Goal: Task Accomplishment & Management: Complete application form

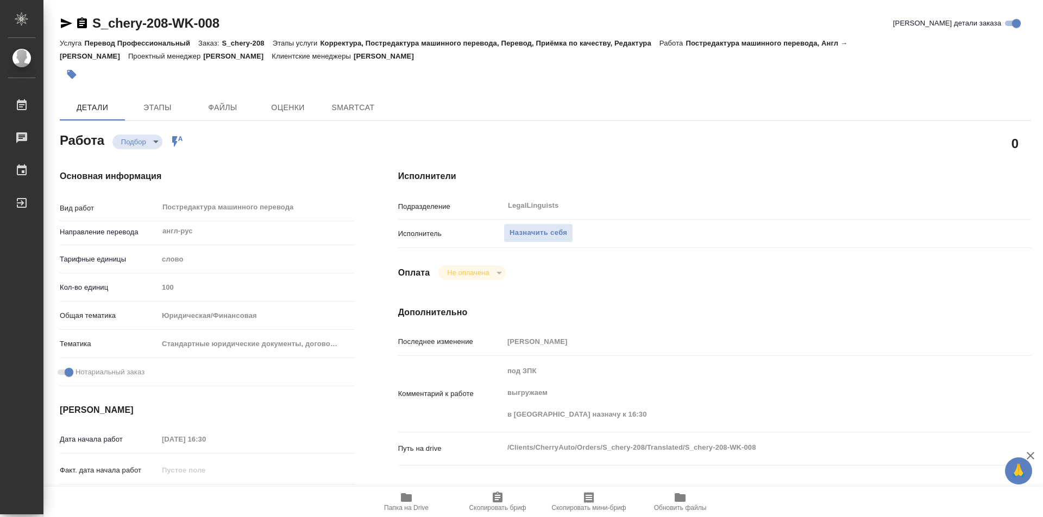
scroll to position [54, 0]
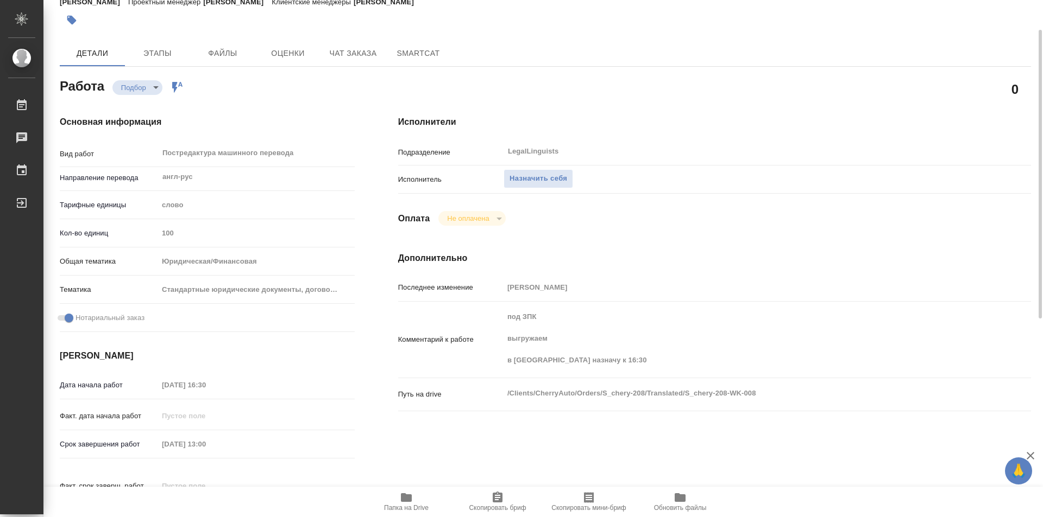
click at [415, 497] on span "Папка на Drive" at bounding box center [406, 501] width 78 height 21
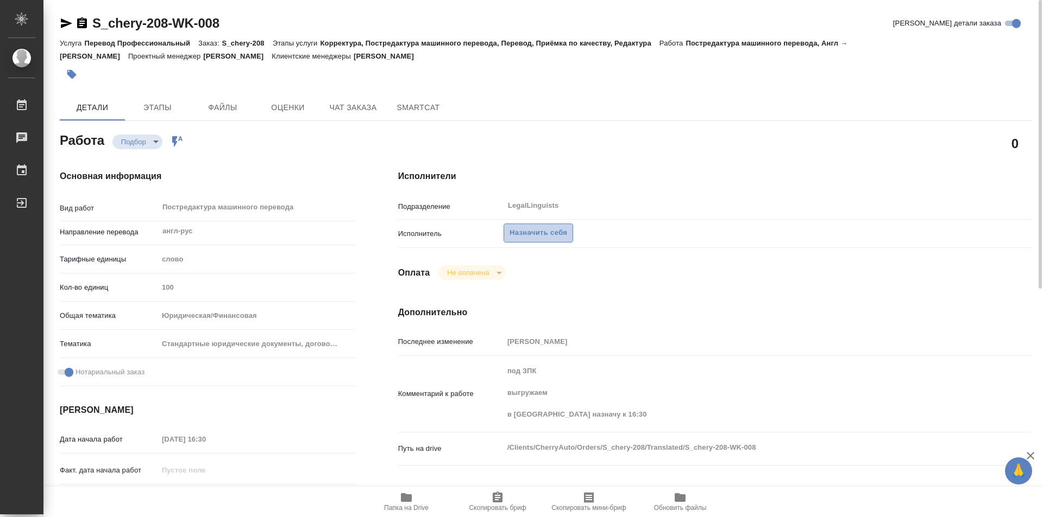
click at [544, 234] on span "Назначить себя" at bounding box center [538, 233] width 58 height 12
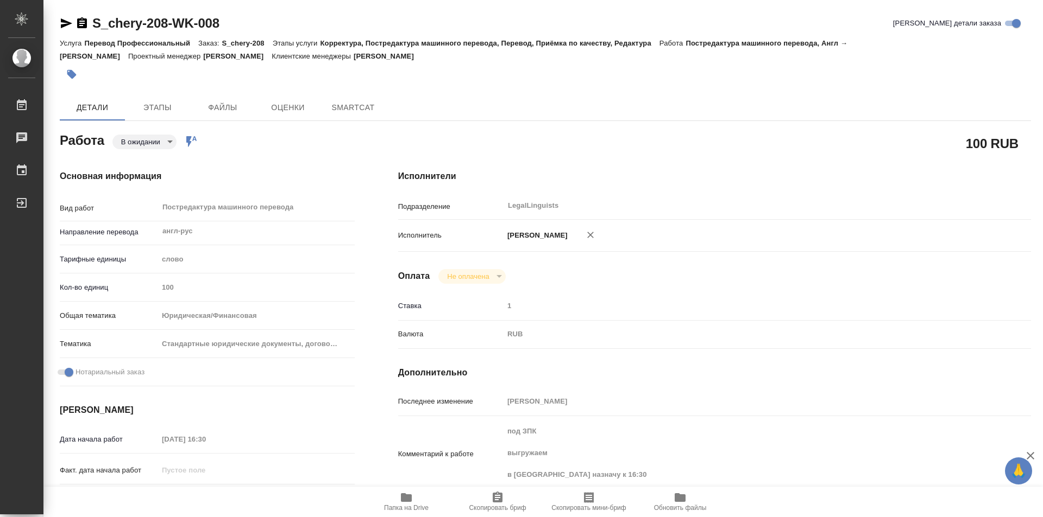
type textarea "x"
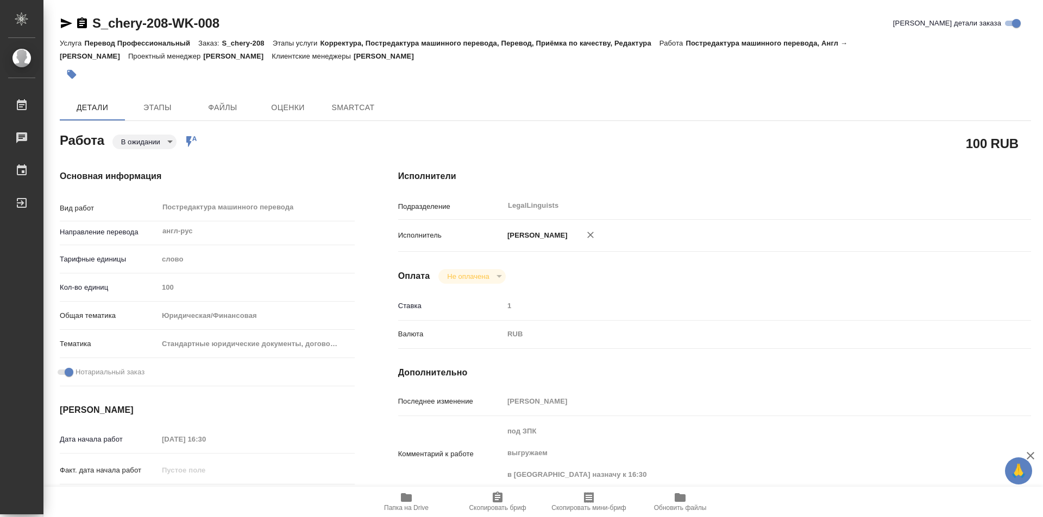
type textarea "x"
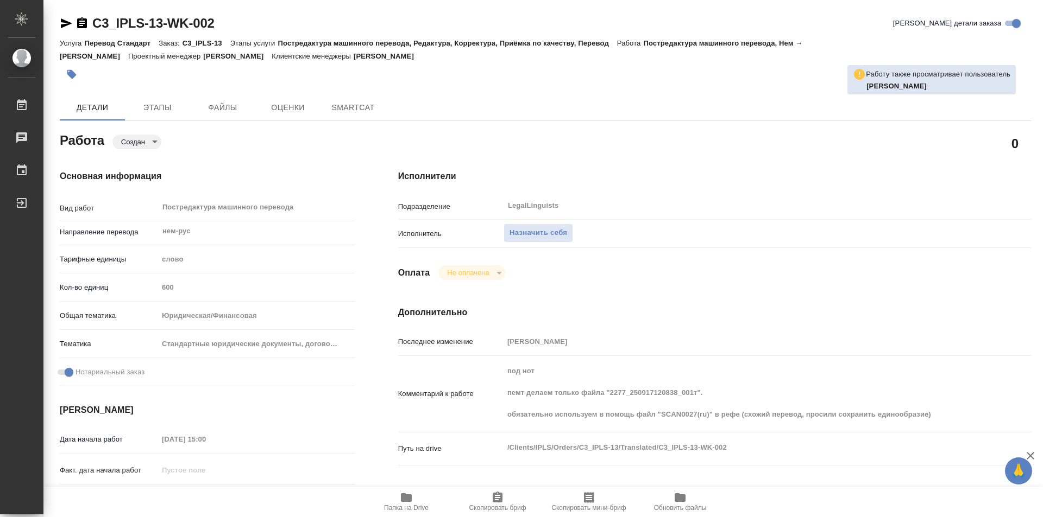
type textarea "x"
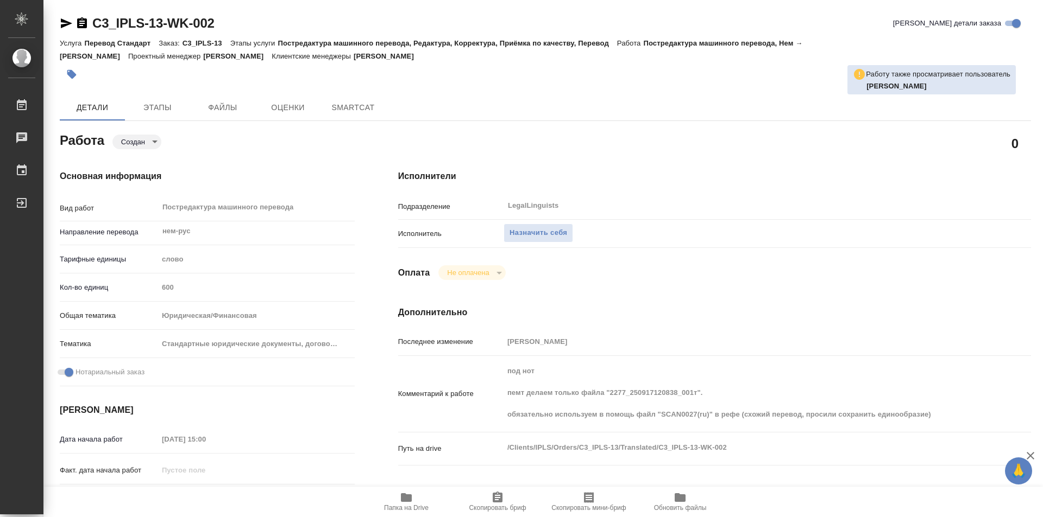
type textarea "x"
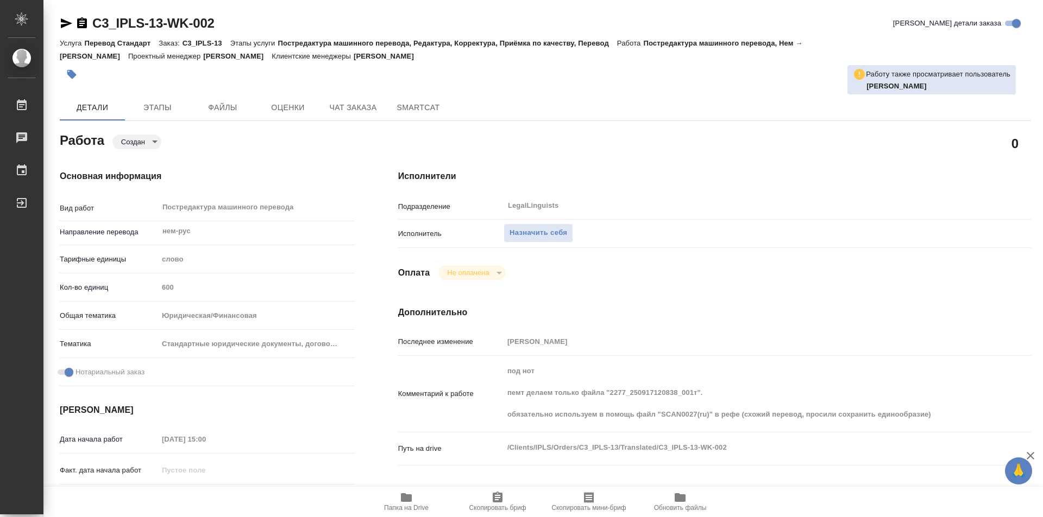
scroll to position [109, 0]
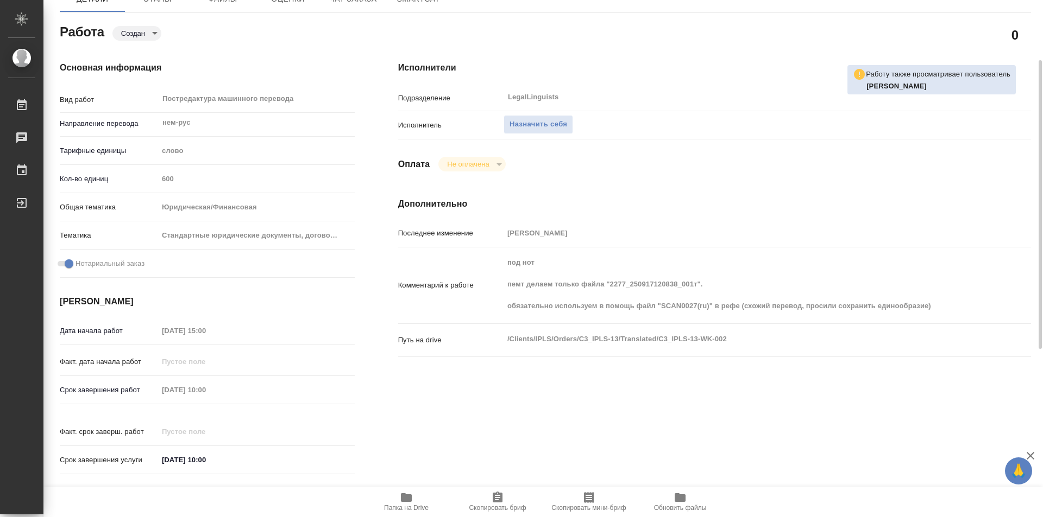
type textarea "x"
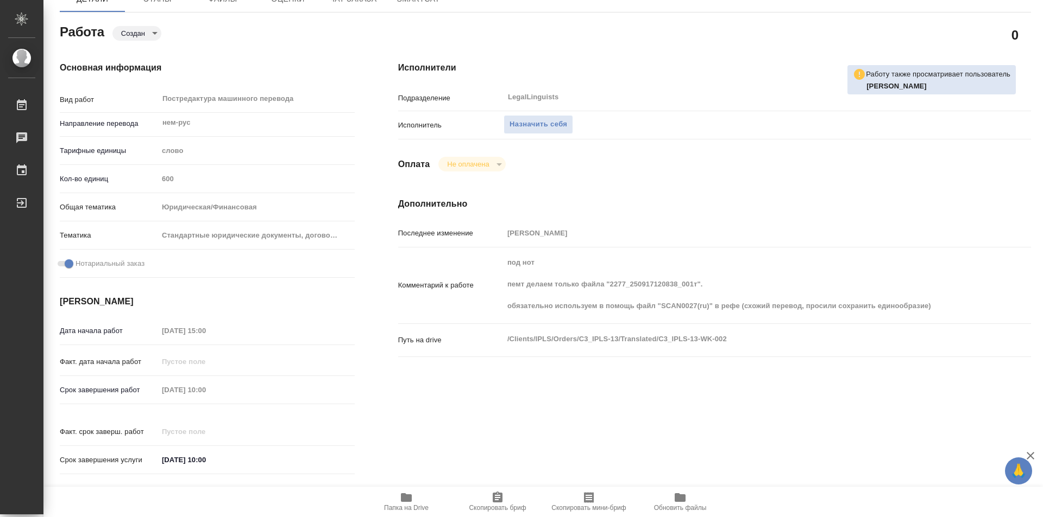
type textarea "x"
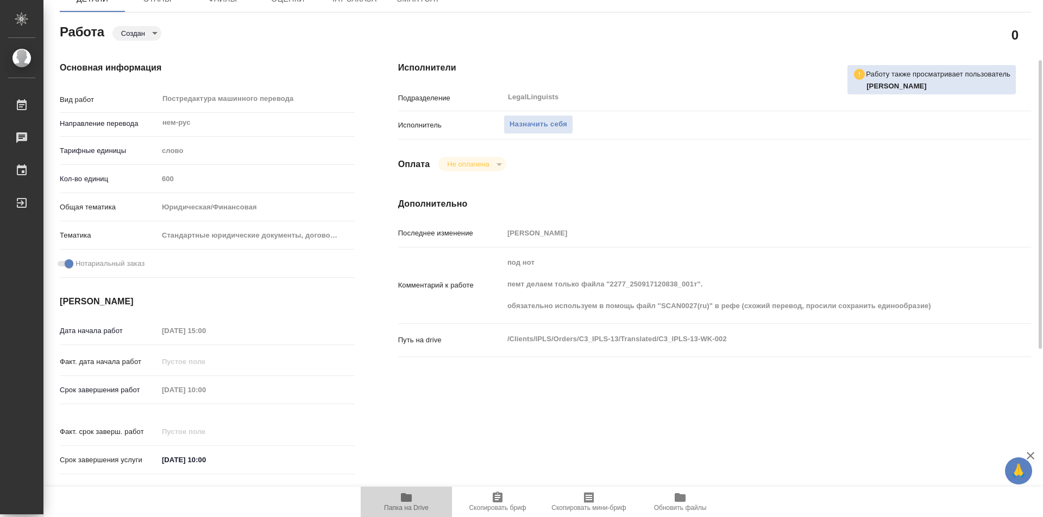
click at [416, 493] on span "Папка на Drive" at bounding box center [406, 501] width 78 height 21
click at [545, 124] on span "Назначить себя" at bounding box center [538, 124] width 58 height 12
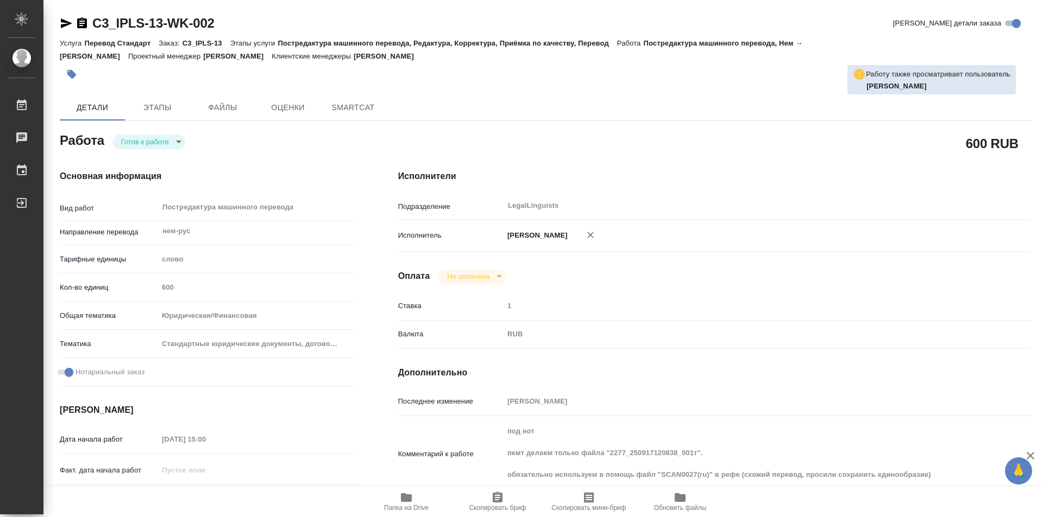
type textarea "x"
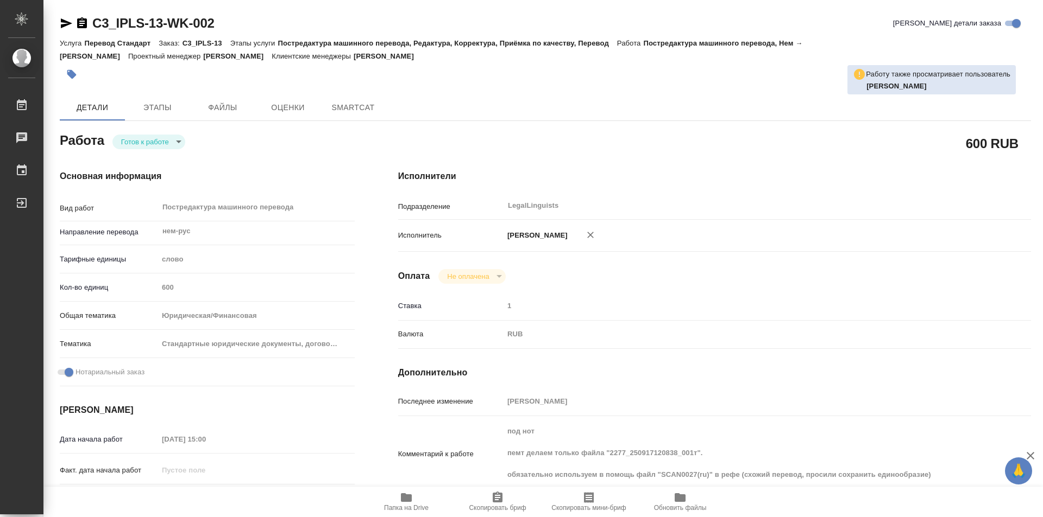
type textarea "x"
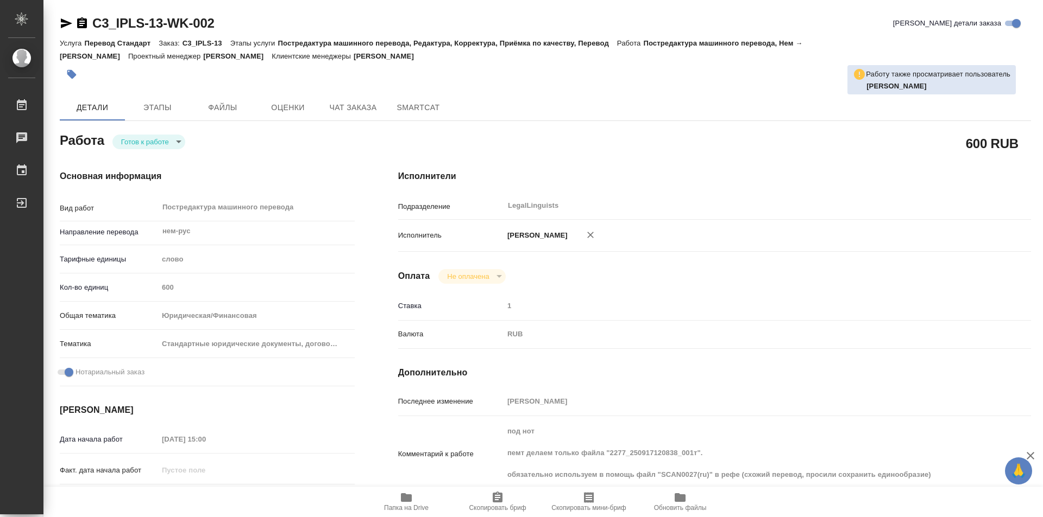
type textarea "x"
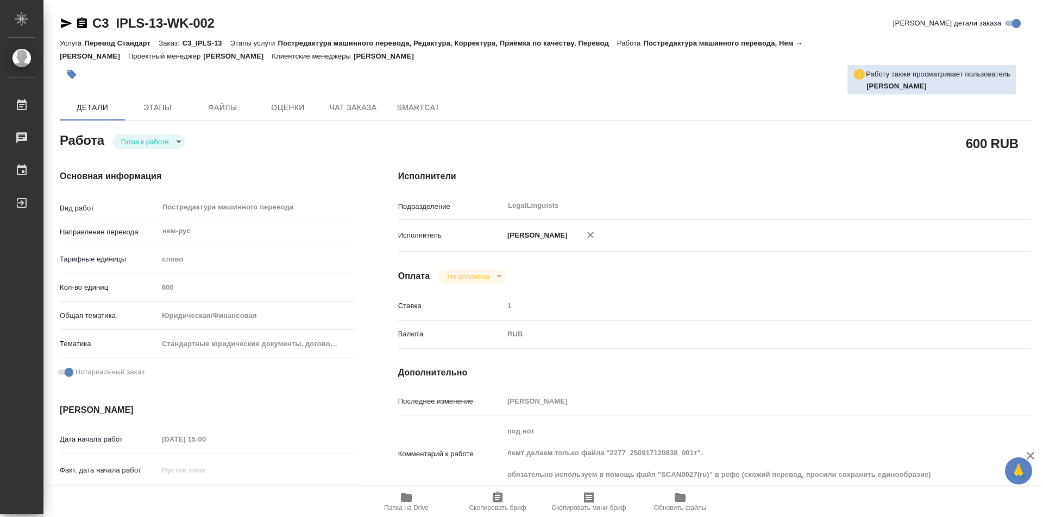
click at [176, 142] on body "🙏 .cls-1 fill:#fff; AWATERA Kozinets Larisa Работы Чаты График Выйти C3_IPLS-13…" at bounding box center [521, 258] width 1043 height 517
type textarea "x"
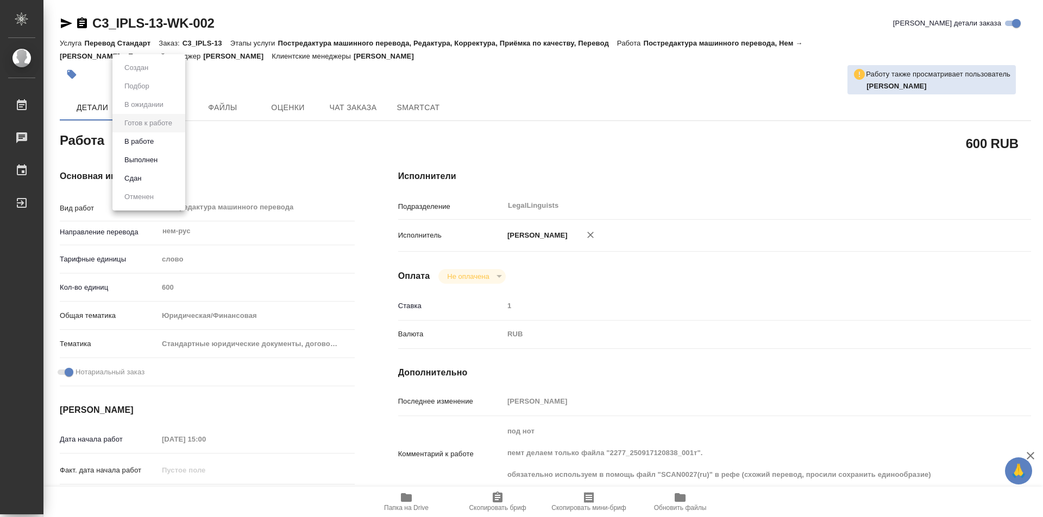
type textarea "x"
click at [147, 141] on button "В работе" at bounding box center [139, 142] width 36 height 12
type textarea "x"
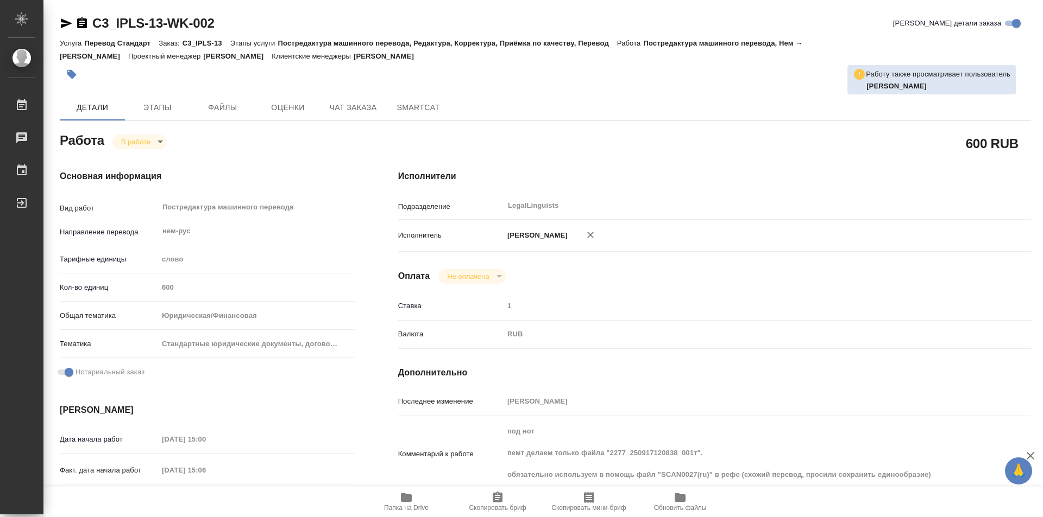
type textarea "x"
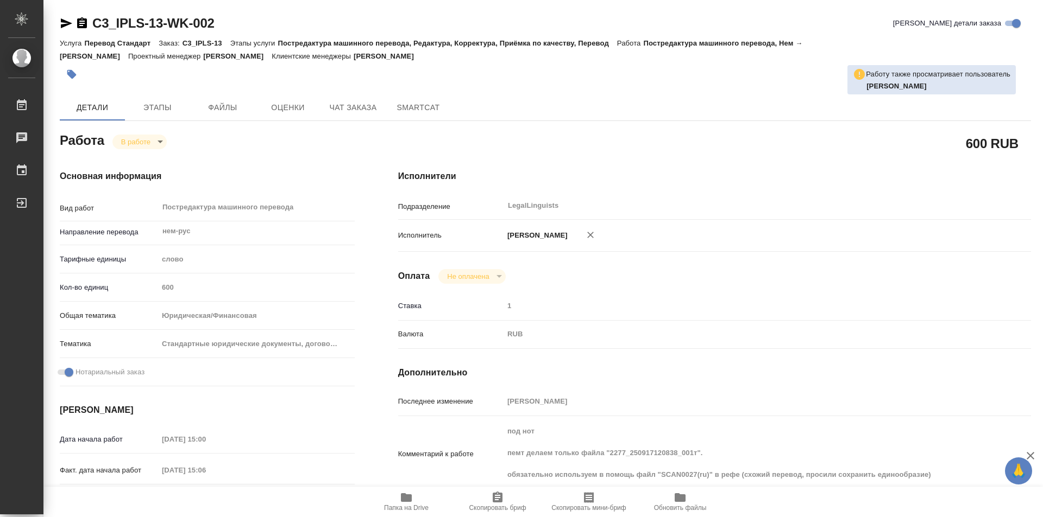
type textarea "x"
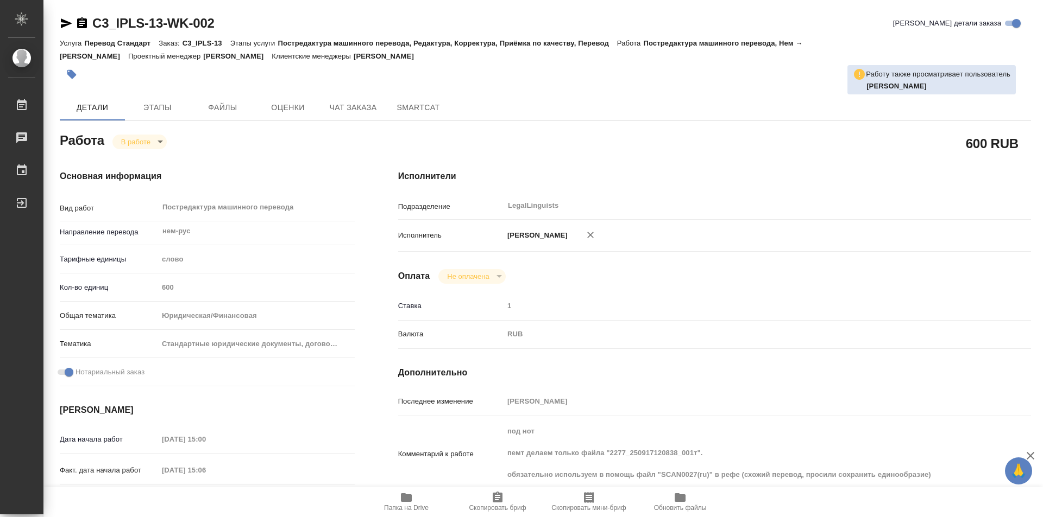
type textarea "x"
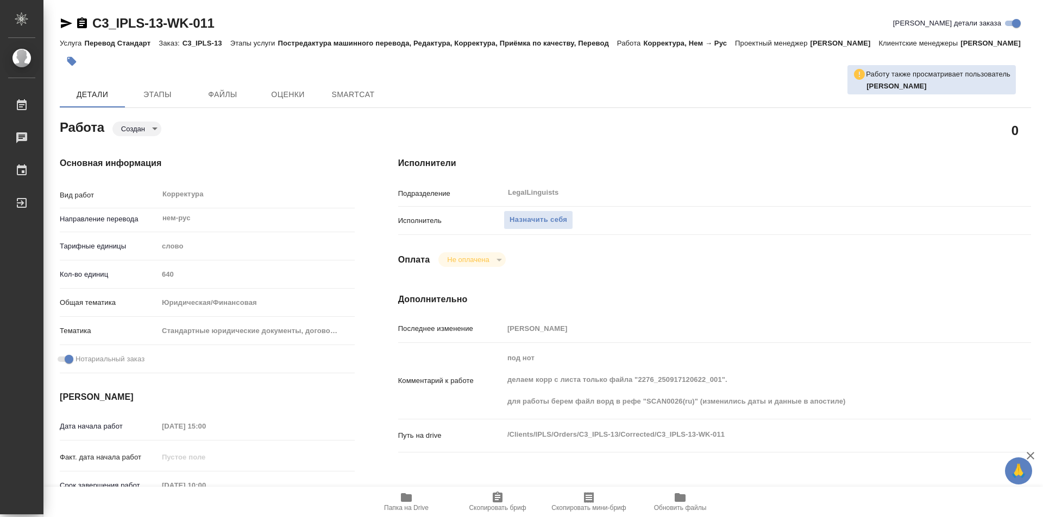
type textarea "x"
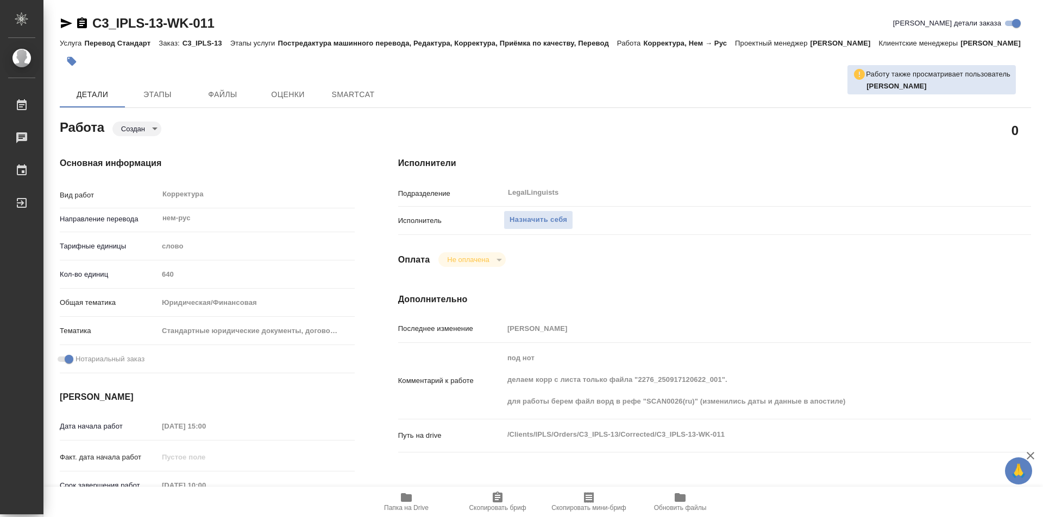
type textarea "x"
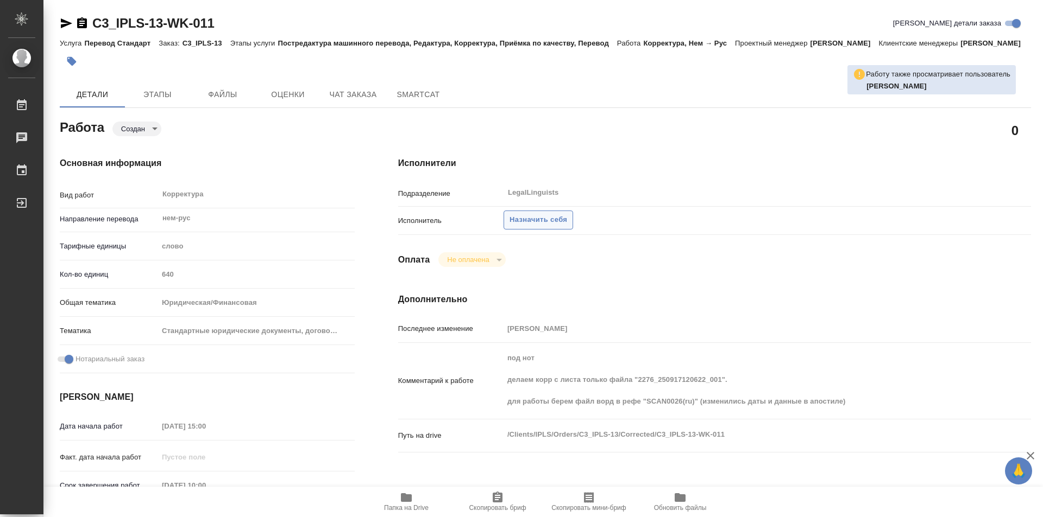
type textarea "x"
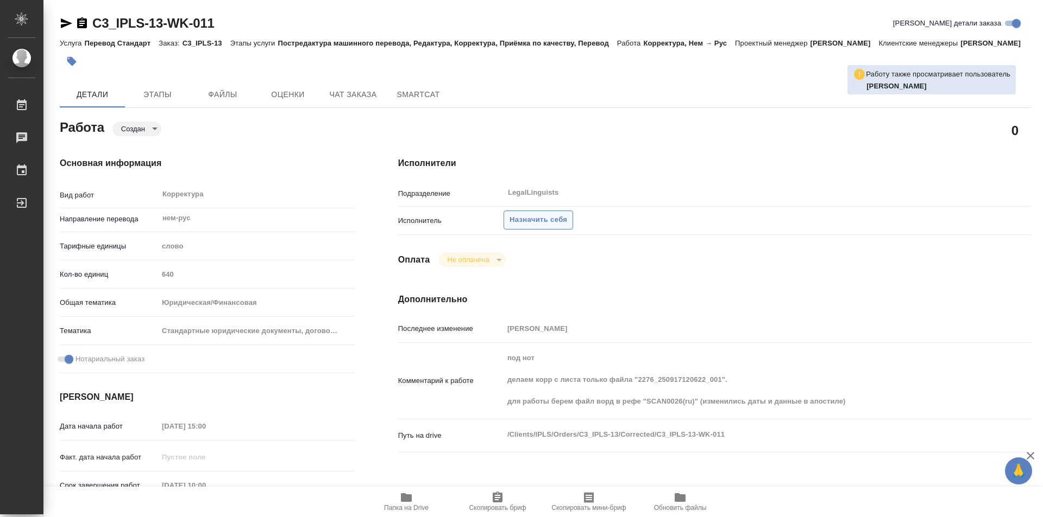
type textarea "x"
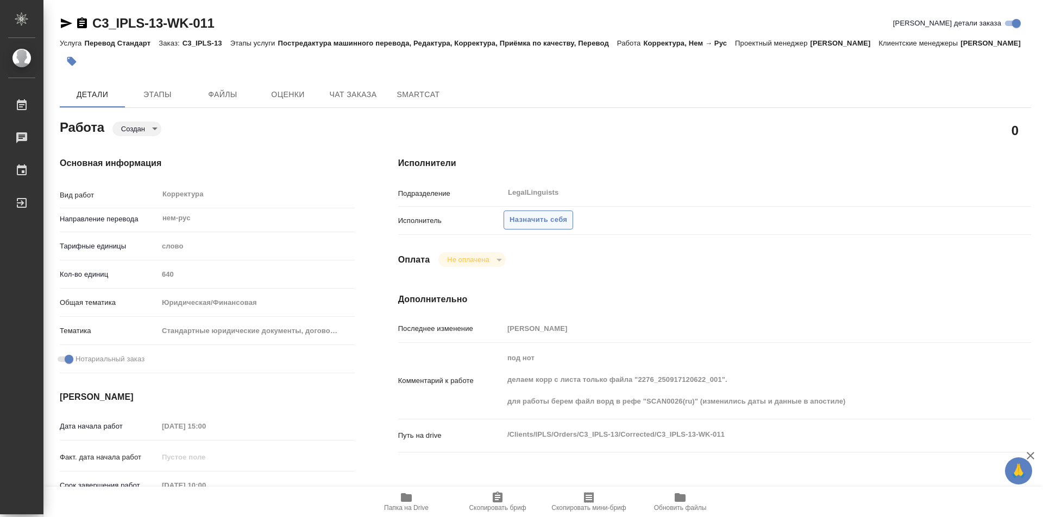
click at [557, 221] on span "Назначить себя" at bounding box center [538, 220] width 58 height 12
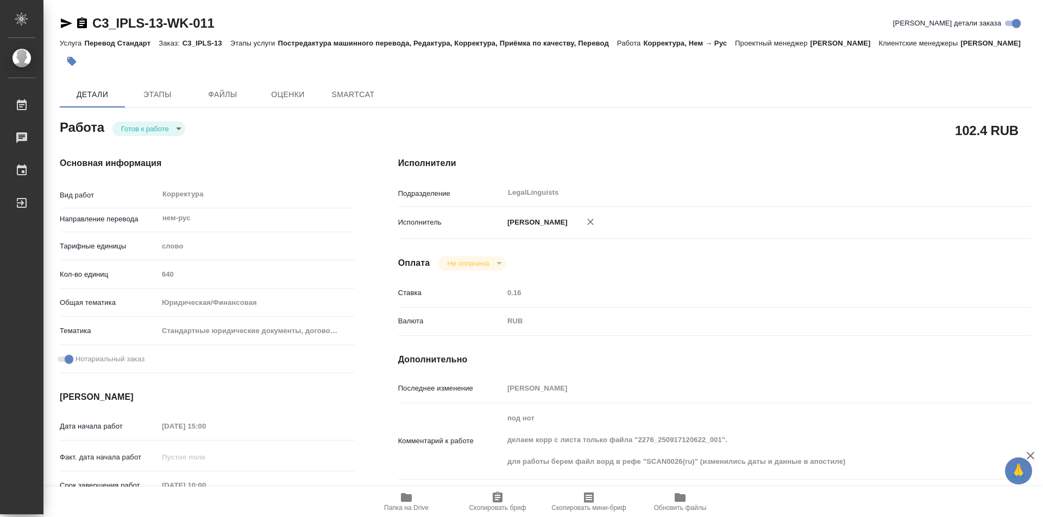
type textarea "x"
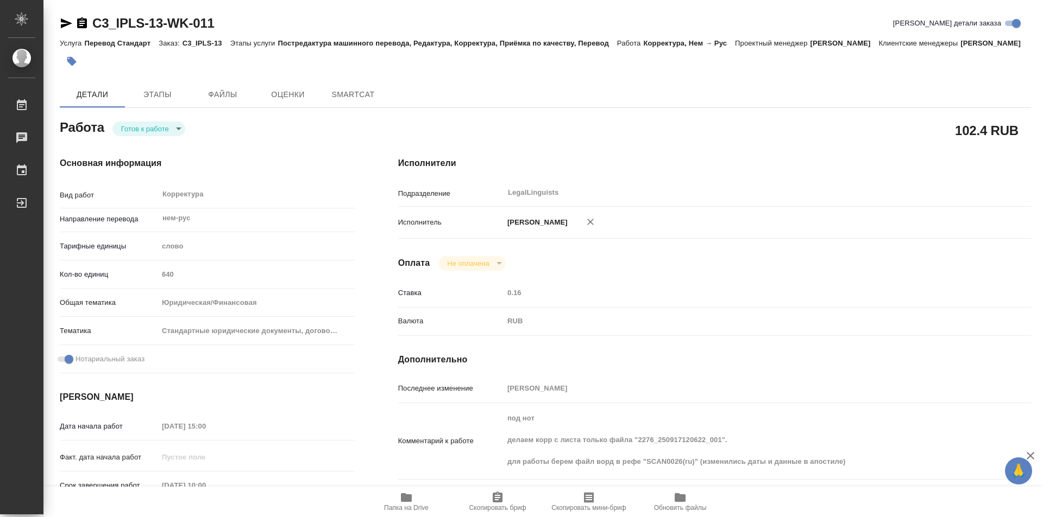
type textarea "x"
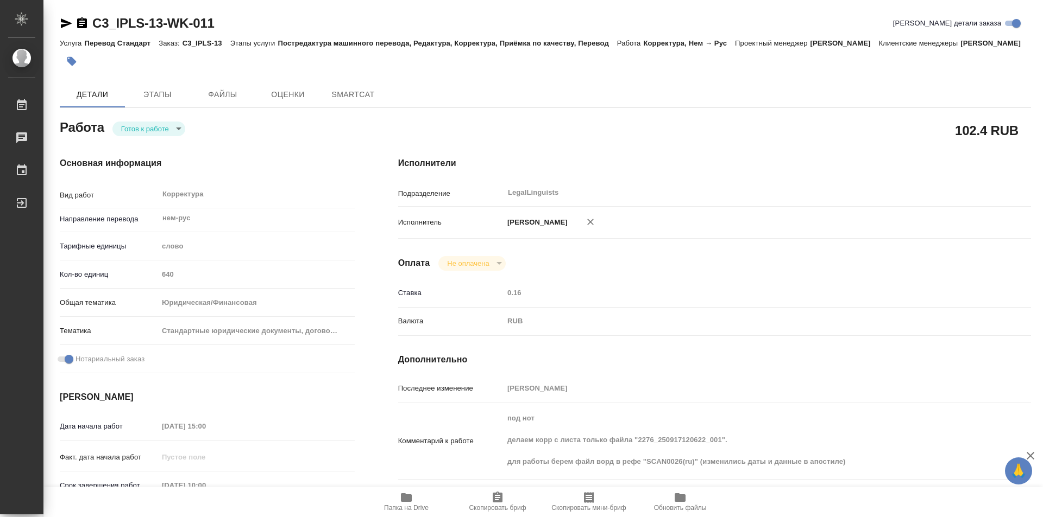
type textarea "x"
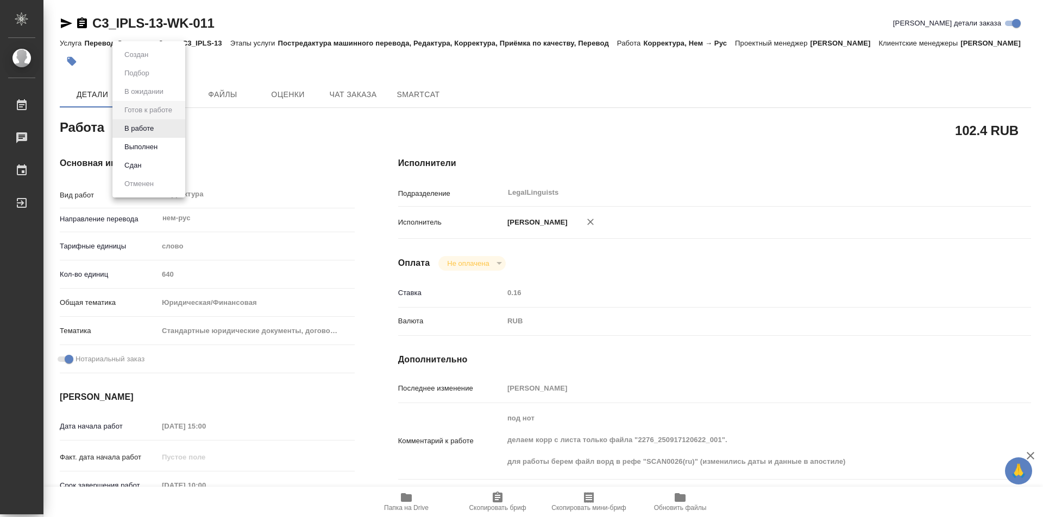
click at [181, 127] on body "🙏 .cls-1 fill:#fff; AWATERA Kozinets Larisa Работы Чаты График Выйти C3_IPLS-13…" at bounding box center [521, 258] width 1043 height 517
type textarea "x"
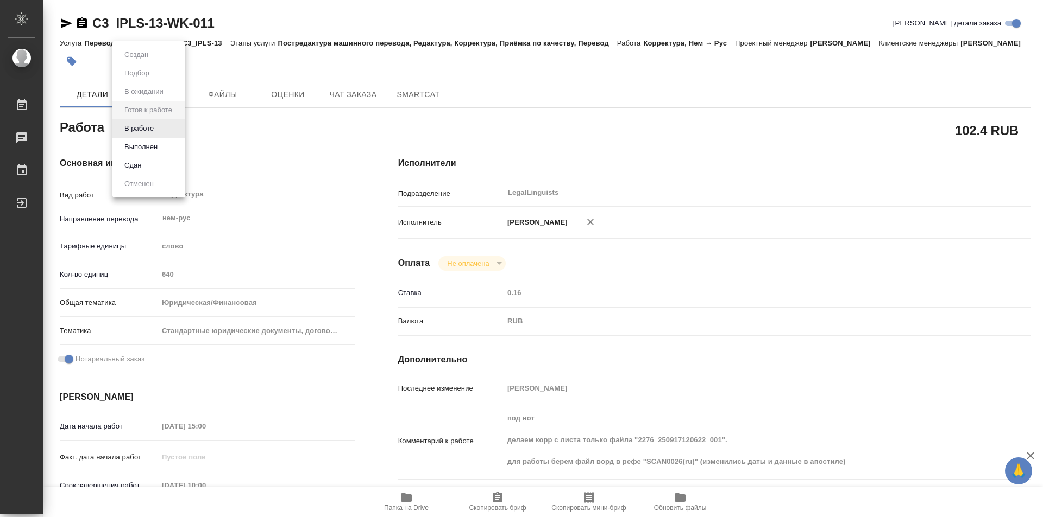
type textarea "x"
click at [149, 128] on button "В работе" at bounding box center [139, 129] width 36 height 12
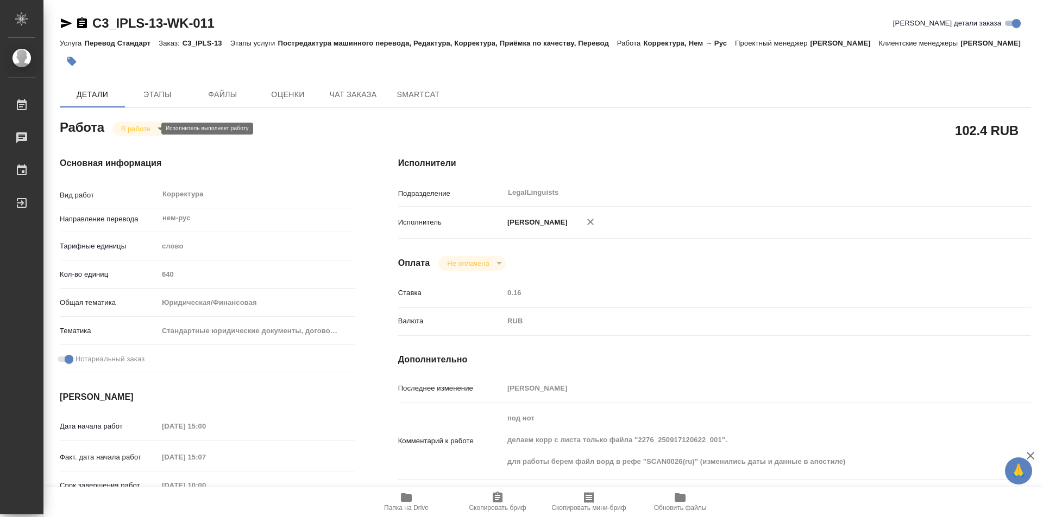
type textarea "x"
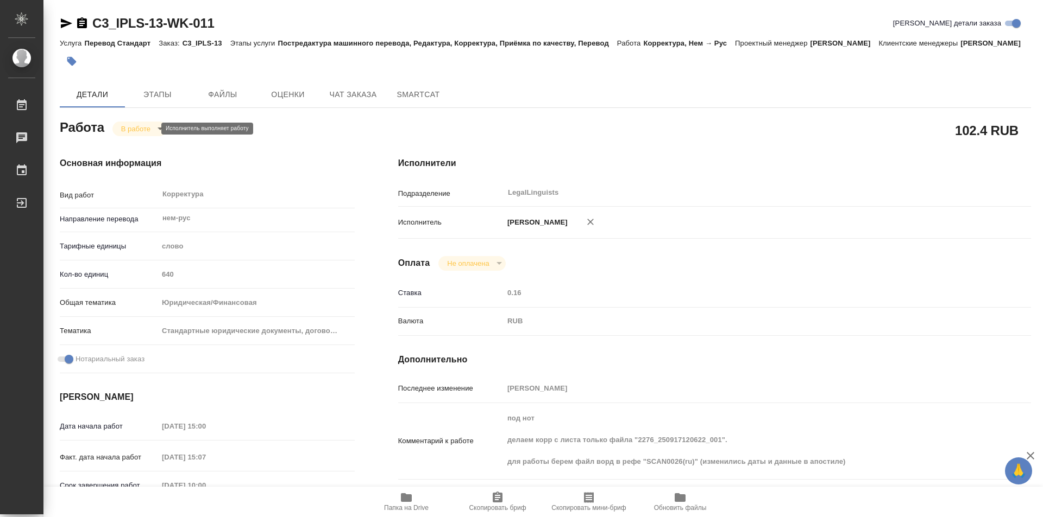
type textarea "x"
